Goal: Task Accomplishment & Management: Use online tool/utility

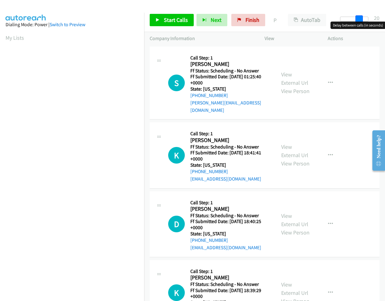
drag, startPoint x: 344, startPoint y: 15, endPoint x: 363, endPoint y: 21, distance: 19.5
click at [363, 21] on div at bounding box center [354, 19] width 28 height 5
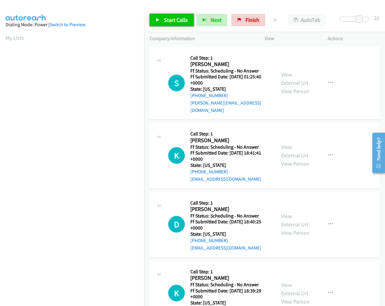
click at [167, 21] on span "Start Calls" at bounding box center [176, 19] width 24 height 7
drag, startPoint x: 233, startPoint y: 93, endPoint x: 197, endPoint y: 97, distance: 36.9
click at [197, 97] on div "[PHONE_NUMBER]" at bounding box center [230, 95] width 80 height 7
click at [292, 80] on link "View External Url" at bounding box center [294, 78] width 27 height 15
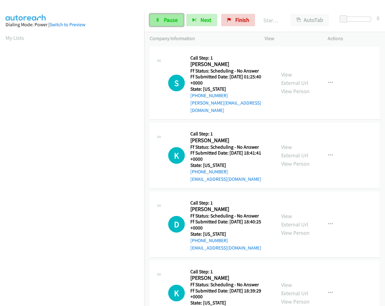
click at [172, 22] on span "Pause" at bounding box center [171, 19] width 14 height 7
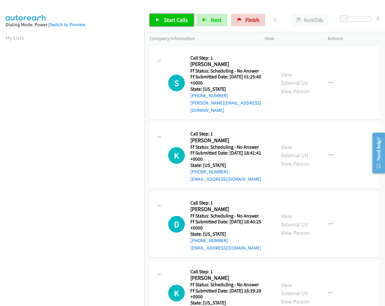
click at [172, 21] on span "Start Calls" at bounding box center [176, 19] width 24 height 7
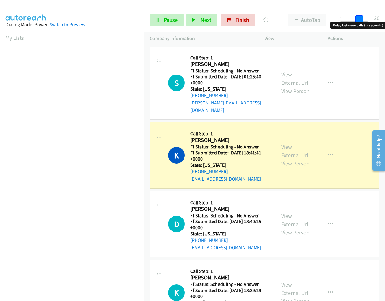
drag, startPoint x: 344, startPoint y: 19, endPoint x: 363, endPoint y: 22, distance: 18.7
click at [363, 22] on body "Start Calls Pause Next Finish Dialing [PERSON_NAME] AutoTab AutoTab 20 Company …" at bounding box center [192, 14] width 385 height 29
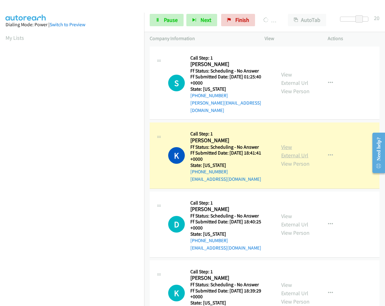
click at [296, 147] on link "View External Url" at bounding box center [294, 150] width 27 height 15
drag, startPoint x: 228, startPoint y: 95, endPoint x: 197, endPoint y: 98, distance: 31.6
click at [197, 98] on div "[PHONE_NUMBER]" at bounding box center [230, 95] width 80 height 7
copy link "[PHONE_NUMBER]"
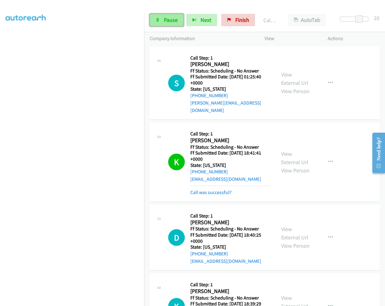
click at [171, 22] on span "Pause" at bounding box center [171, 19] width 14 height 7
click at [165, 21] on span "Start Calls" at bounding box center [176, 19] width 24 height 7
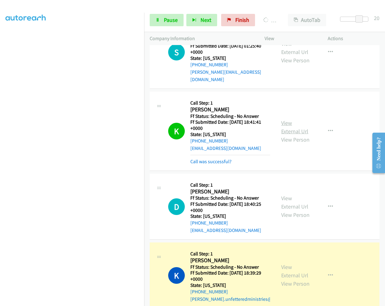
click at [284, 119] on link "View External Url" at bounding box center [294, 126] width 27 height 15
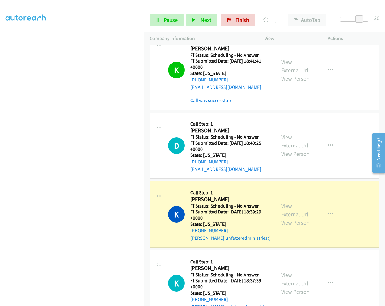
scroll to position [123, 0]
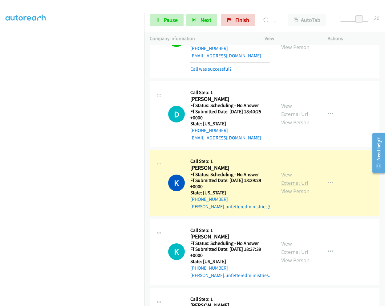
click at [289, 174] on link "View External Url" at bounding box center [294, 178] width 27 height 15
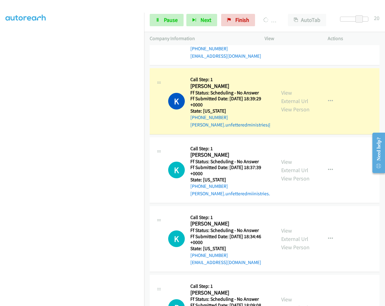
scroll to position [216, 0]
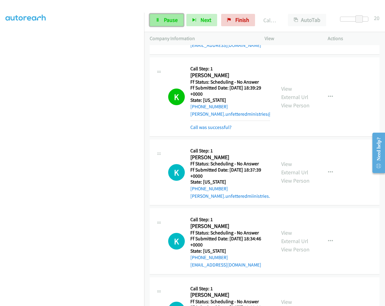
click at [164, 23] on span "Pause" at bounding box center [171, 19] width 14 height 7
click at [166, 20] on span "Start Calls" at bounding box center [176, 19] width 24 height 7
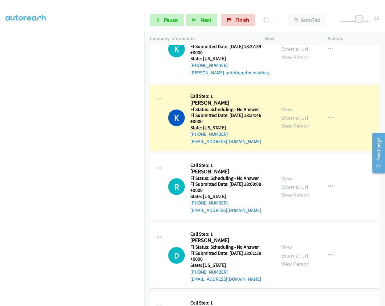
scroll to position [370, 0]
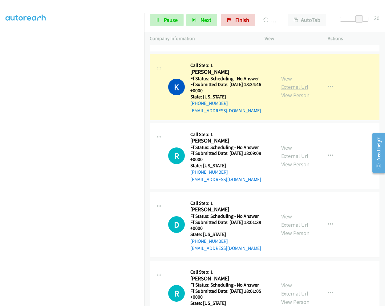
click at [287, 75] on link "View External Url" at bounding box center [294, 82] width 27 height 15
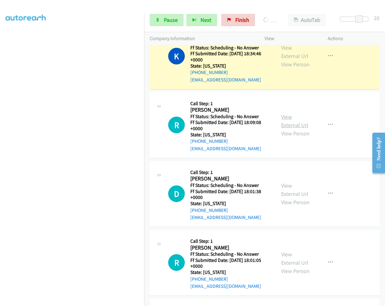
click at [284, 113] on link "View External Url" at bounding box center [294, 120] width 27 height 15
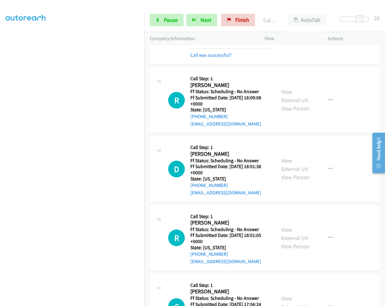
scroll to position [438, 0]
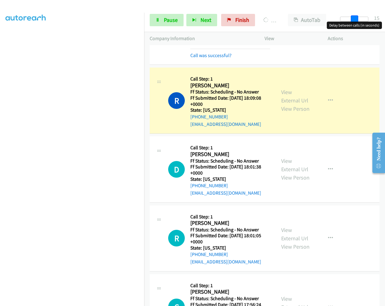
drag, startPoint x: 359, startPoint y: 19, endPoint x: 355, endPoint y: 18, distance: 4.3
click at [355, 18] on span at bounding box center [354, 18] width 7 height 7
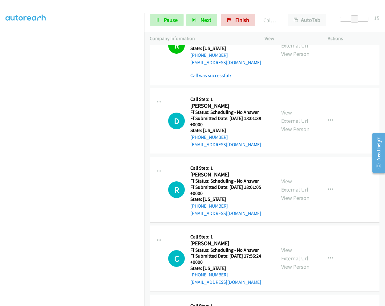
scroll to position [531, 0]
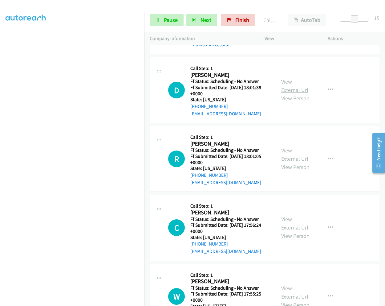
click at [287, 78] on link "View External Url" at bounding box center [294, 85] width 27 height 15
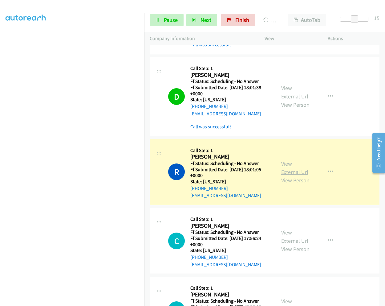
click at [284, 160] on link "View External Url" at bounding box center [294, 167] width 27 height 15
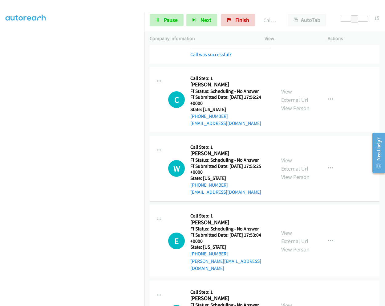
scroll to position [698, 0]
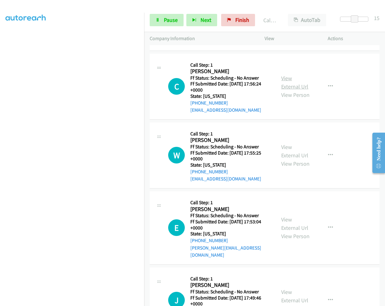
click at [291, 77] on link "View External Url" at bounding box center [294, 82] width 27 height 15
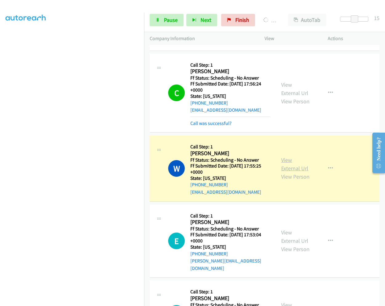
click at [286, 156] on link "View External Url" at bounding box center [294, 163] width 27 height 15
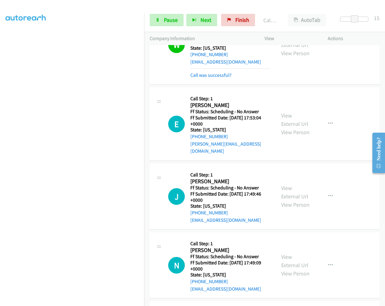
scroll to position [852, 0]
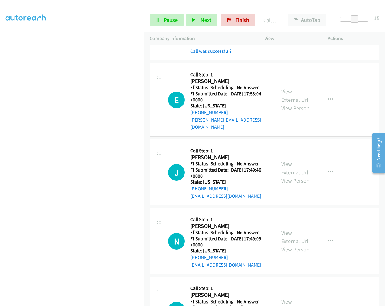
click at [288, 88] on link "View External Url" at bounding box center [294, 95] width 27 height 15
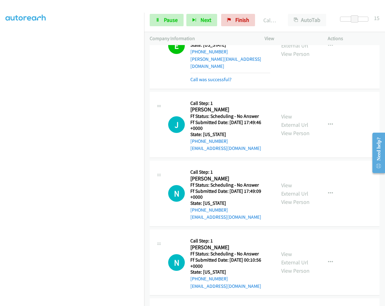
scroll to position [914, 0]
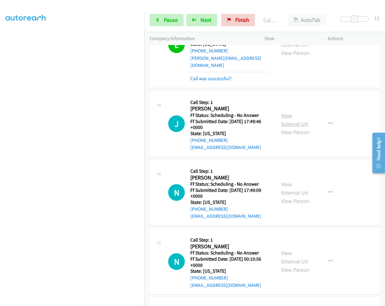
click at [287, 112] on link "View External Url" at bounding box center [294, 119] width 27 height 15
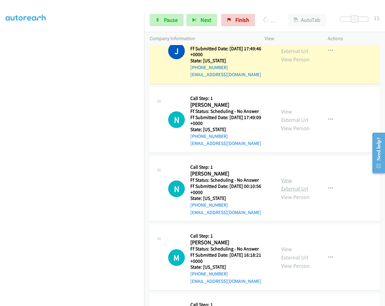
scroll to position [1006, 0]
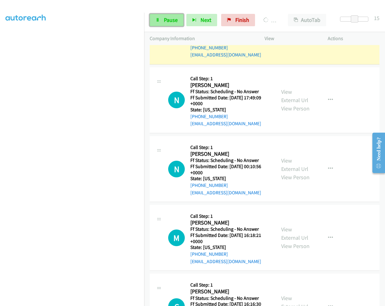
click at [166, 22] on span "Pause" at bounding box center [171, 19] width 14 height 7
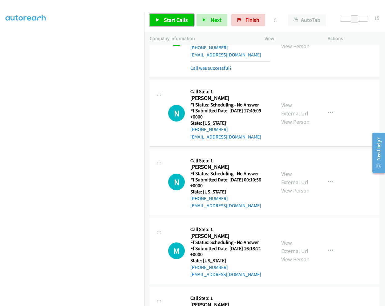
click at [180, 23] on span "Start Calls" at bounding box center [176, 19] width 24 height 7
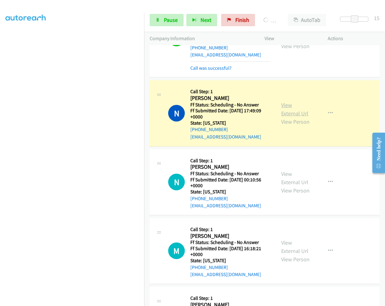
click at [285, 101] on link "View External Url" at bounding box center [294, 108] width 27 height 15
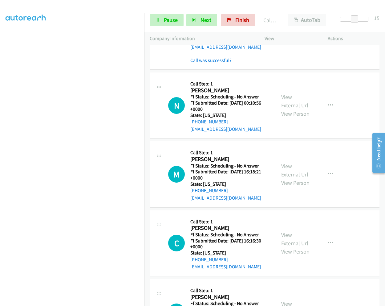
scroll to position [1105, 0]
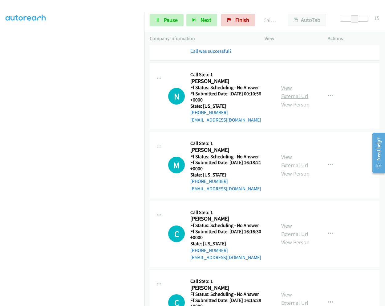
click at [285, 84] on link "View External Url" at bounding box center [294, 91] width 27 height 15
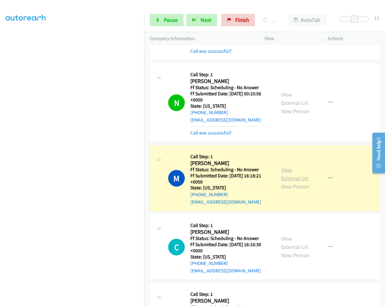
click at [282, 166] on link "View External Url" at bounding box center [294, 173] width 27 height 15
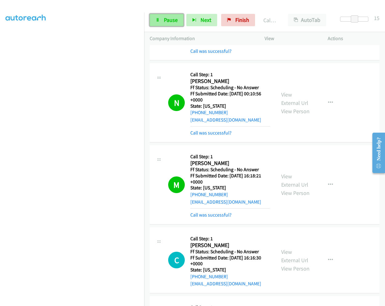
click at [160, 20] on link "Pause" at bounding box center [167, 20] width 34 height 12
click at [186, 14] on link "Start Calls" at bounding box center [172, 20] width 44 height 12
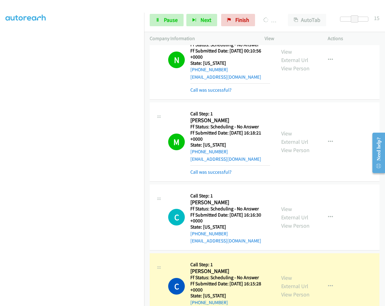
scroll to position [1197, 0]
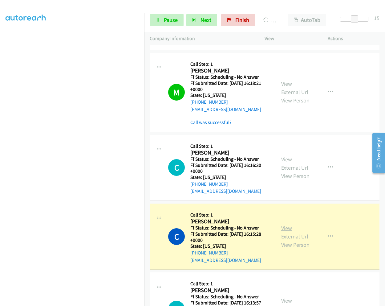
click at [283, 224] on link "View External Url" at bounding box center [294, 231] width 27 height 15
click at [163, 22] on link "Pause" at bounding box center [167, 20] width 34 height 12
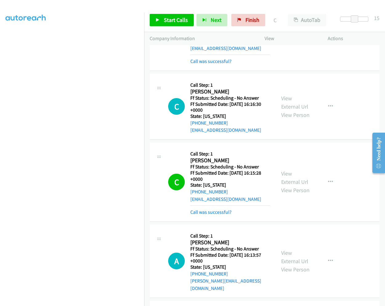
scroll to position [1259, 0]
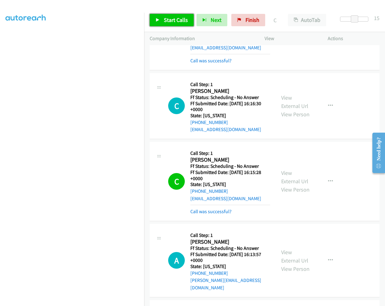
click at [177, 16] on span "Start Calls" at bounding box center [176, 19] width 24 height 7
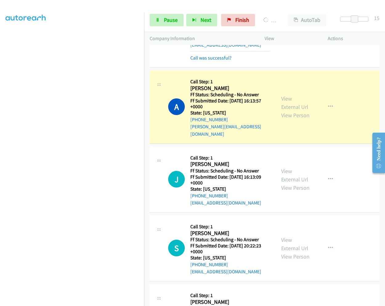
scroll to position [1413, 0]
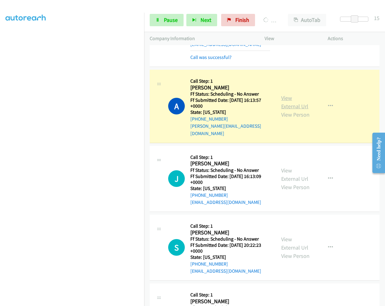
click at [286, 94] on link "View External Url" at bounding box center [294, 101] width 27 height 15
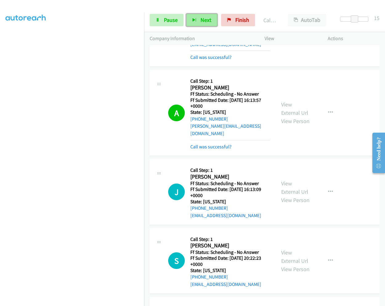
click at [203, 19] on span "Next" at bounding box center [206, 19] width 11 height 7
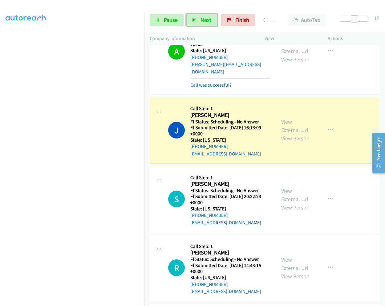
scroll to position [1505, 0]
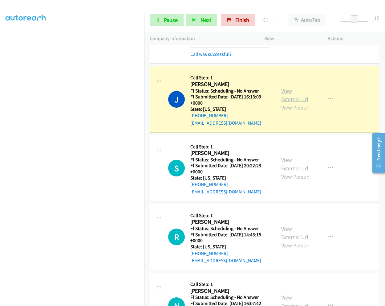
click at [283, 87] on link "View External Url" at bounding box center [294, 94] width 27 height 15
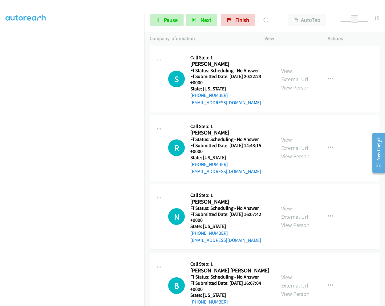
scroll to position [1564, 0]
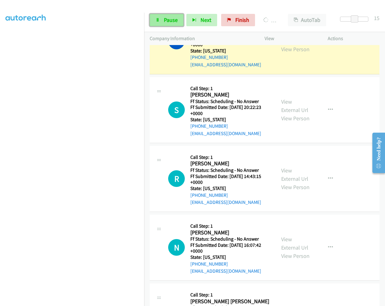
click at [173, 20] on span "Pause" at bounding box center [171, 19] width 14 height 7
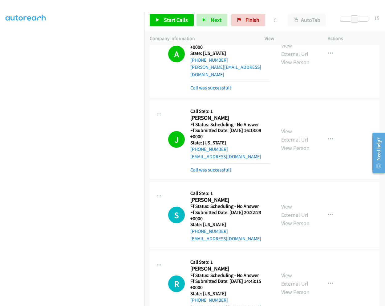
scroll to position [1471, 0]
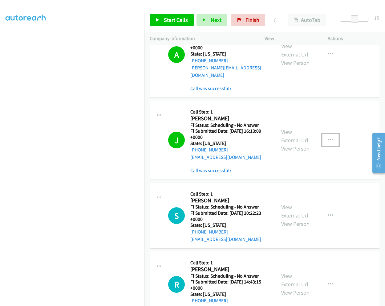
click at [328, 137] on icon "button" at bounding box center [330, 139] width 5 height 5
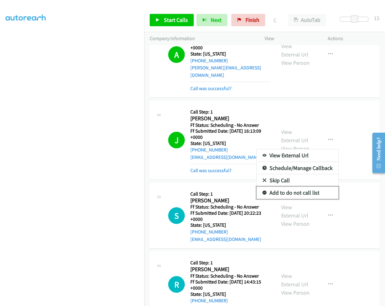
click at [288, 186] on link "Add to do not call list" at bounding box center [298, 192] width 82 height 12
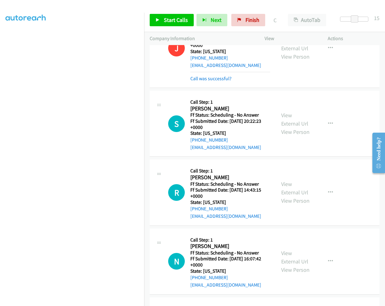
scroll to position [1564, 0]
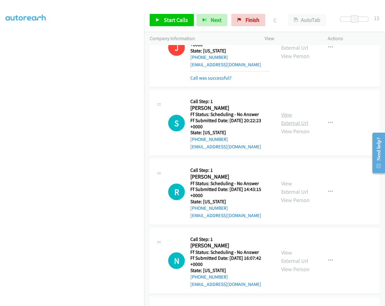
click at [287, 111] on link "View External Url" at bounding box center [294, 118] width 27 height 15
click at [163, 19] on link "Start Calls" at bounding box center [172, 20] width 44 height 12
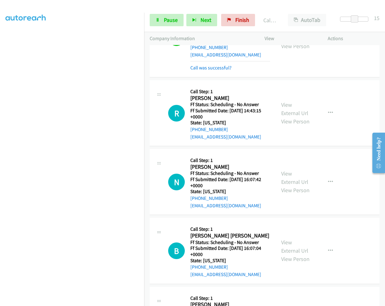
scroll to position [1656, 0]
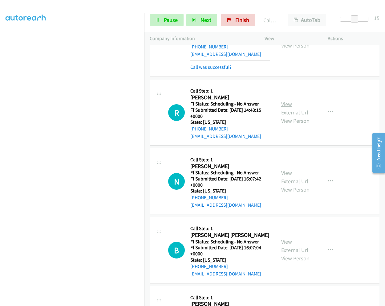
click at [287, 100] on link "View External Url" at bounding box center [294, 107] width 27 height 15
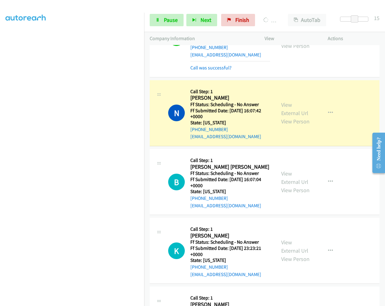
scroll to position [1749, 0]
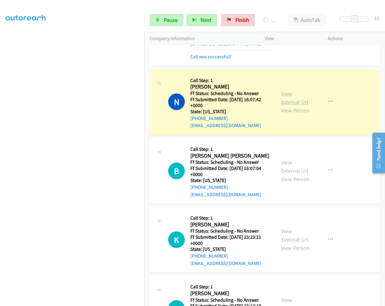
click at [287, 90] on link "View External Url" at bounding box center [294, 97] width 27 height 15
click at [170, 19] on span "Pause" at bounding box center [171, 19] width 14 height 7
click at [239, 18] on icon at bounding box center [239, 20] width 4 height 4
